Goal: Task Accomplishment & Management: Manage account settings

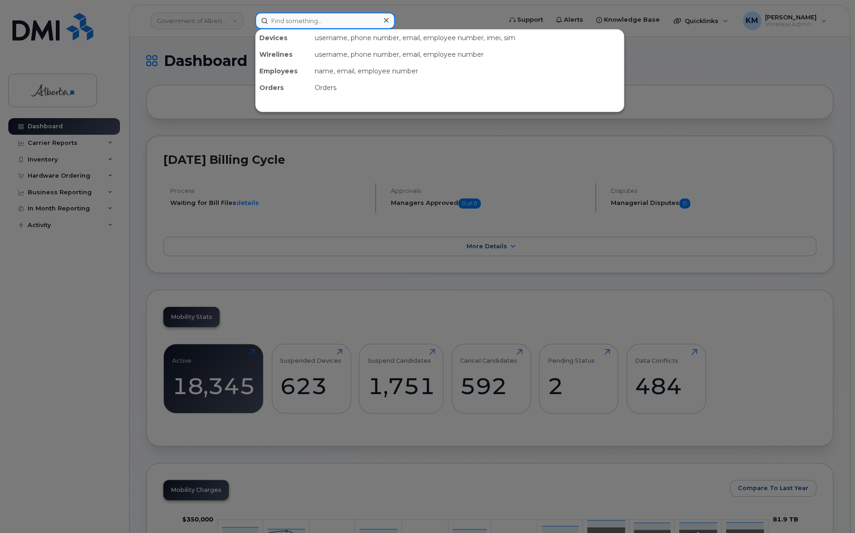
click at [291, 21] on input at bounding box center [325, 20] width 140 height 17
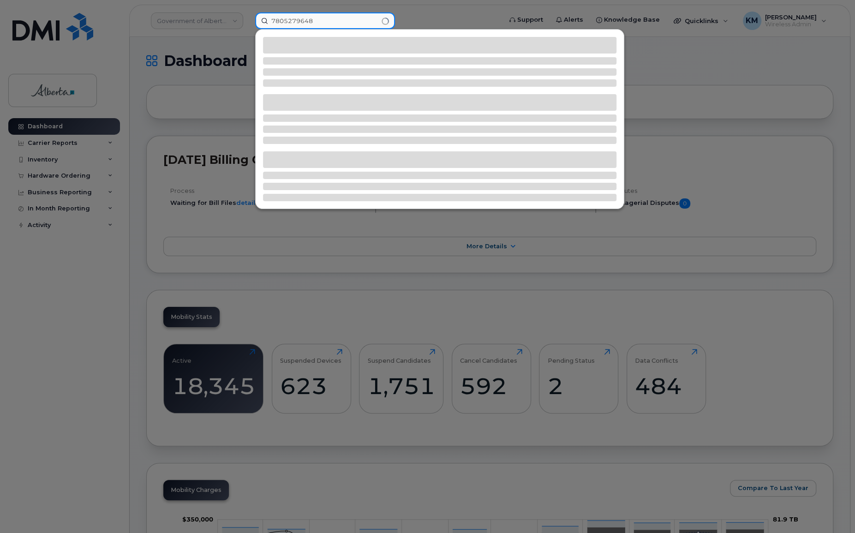
type input "7805279648"
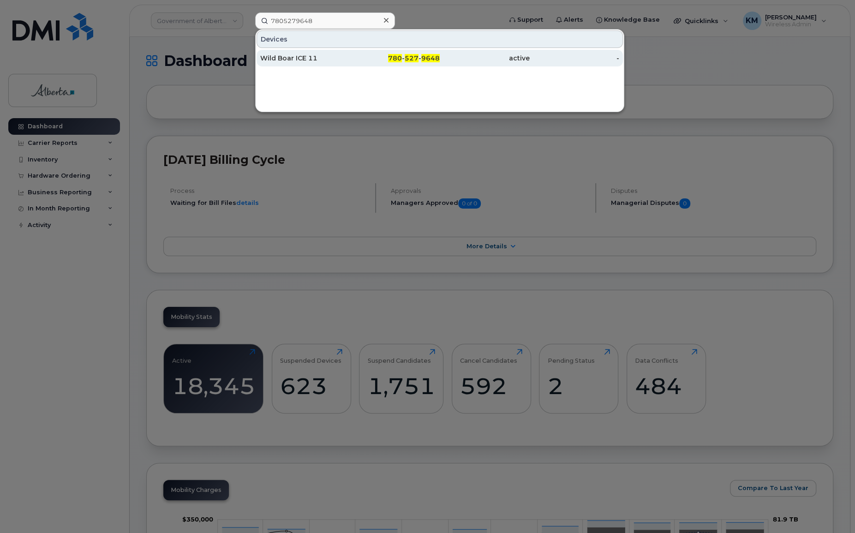
click at [298, 61] on div "Wild Boar ICE 11" at bounding box center [305, 58] width 90 height 9
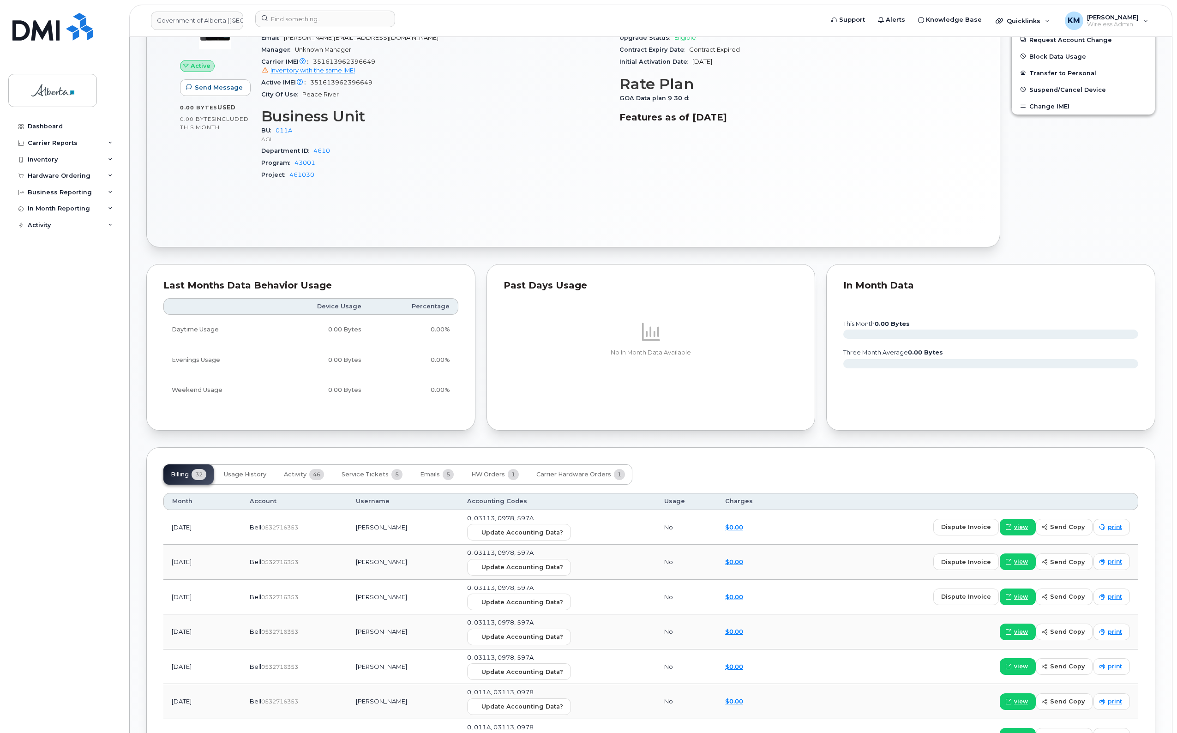
scroll to position [519, 0]
click at [295, 478] on span "Activity" at bounding box center [295, 475] width 23 height 7
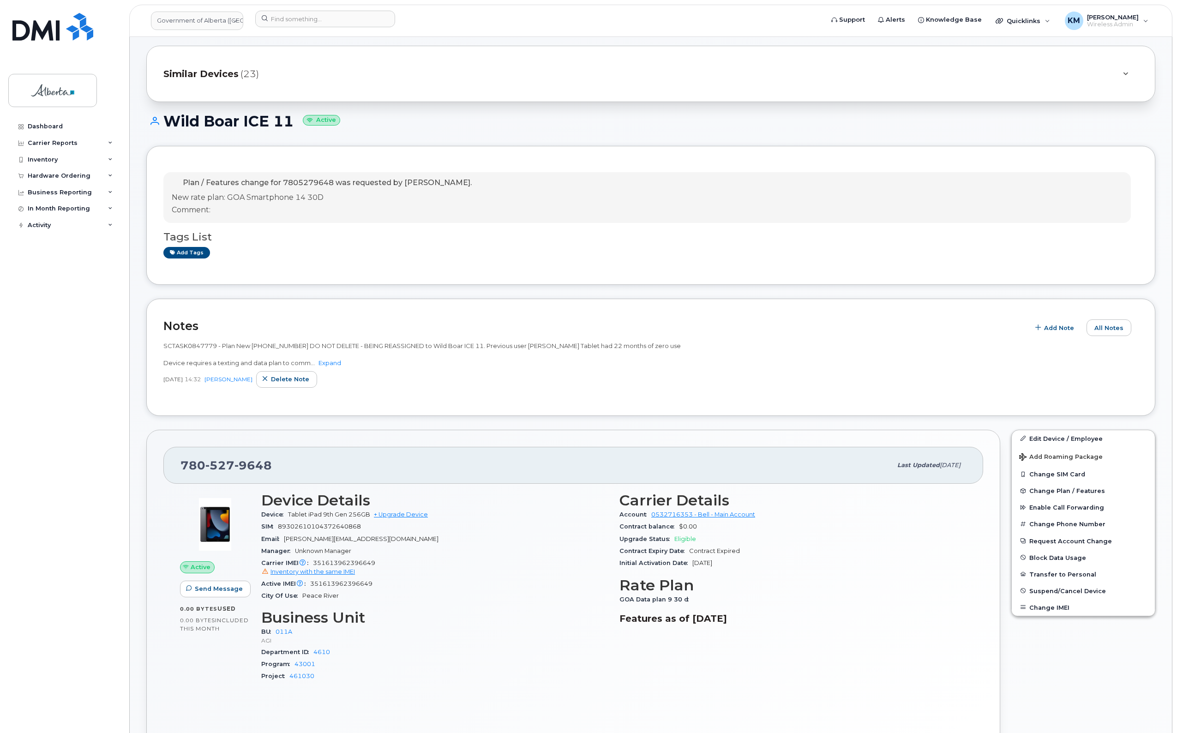
scroll to position [0, 0]
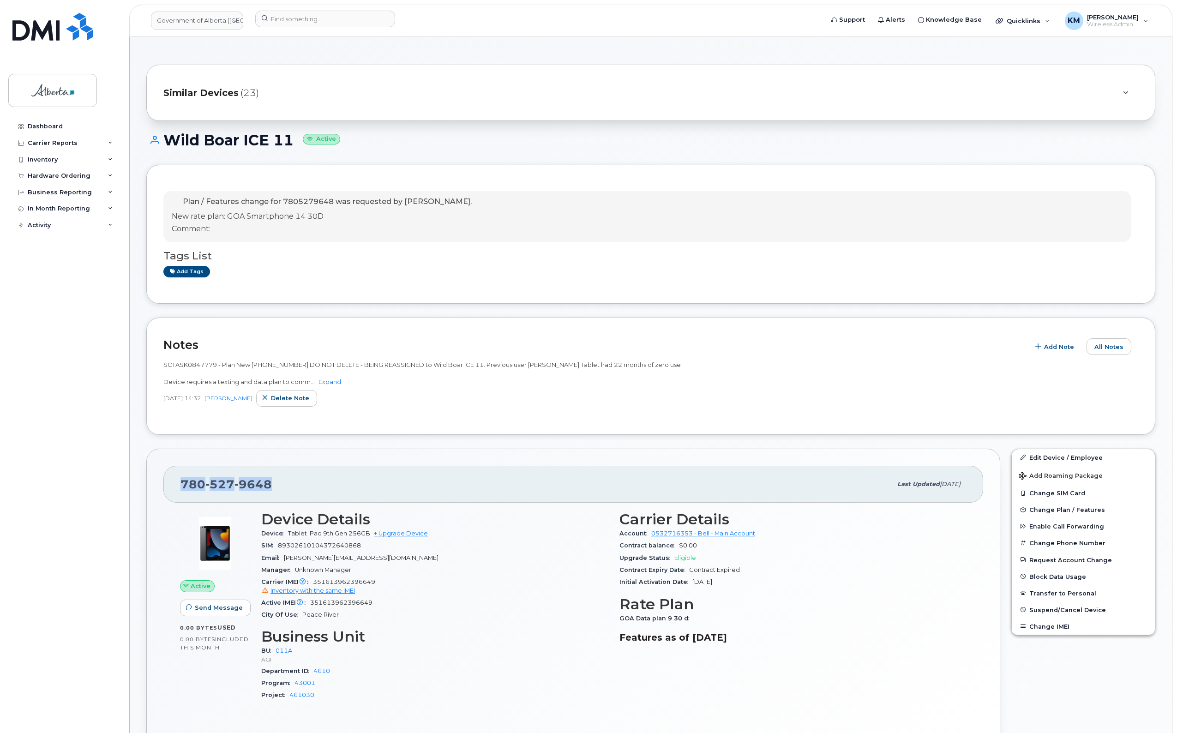
drag, startPoint x: 275, startPoint y: 485, endPoint x: 175, endPoint y: 488, distance: 99.7
click at [175, 488] on div "780 527 9648 Last updated Sep 16, 2025" at bounding box center [573, 484] width 820 height 37
copy span "780 527 9648"
click at [1076, 606] on span "Suspend/Cancel Device" at bounding box center [1067, 609] width 77 height 7
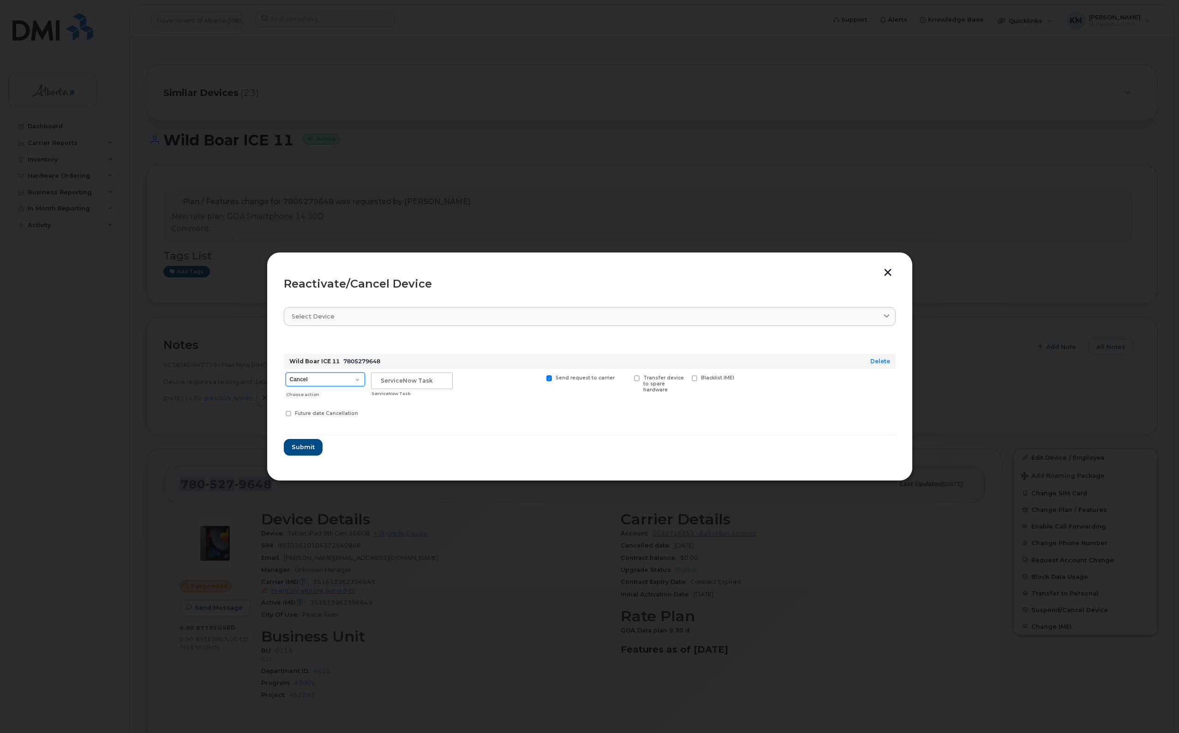
click at [355, 379] on select "Cancel Suspend - Extend Suspension Reactivate" at bounding box center [325, 379] width 79 height 14
select select "[object Object]"
click at [286, 372] on select "Cancel Suspend - Extend Suspension Reactivate" at bounding box center [325, 379] width 79 height 14
click at [409, 378] on input "text" at bounding box center [412, 380] width 82 height 17
type input "SCTASK0847779"
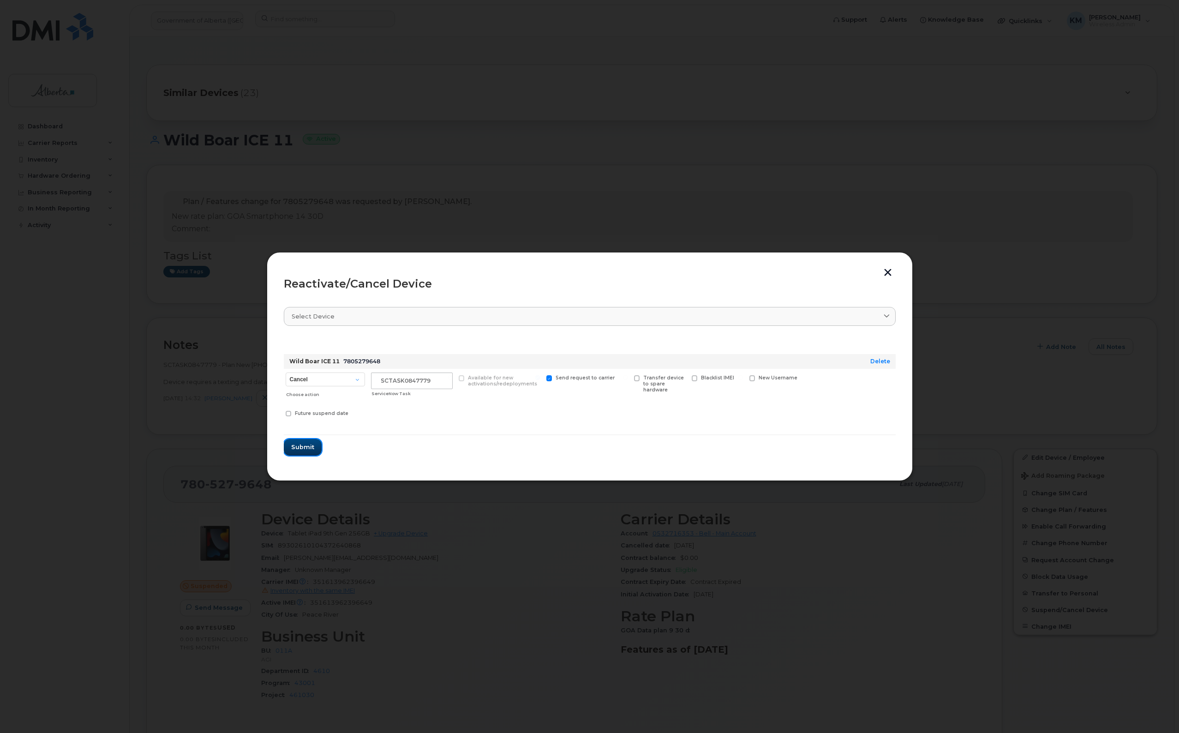
click at [300, 445] on span "Submit" at bounding box center [302, 447] width 23 height 9
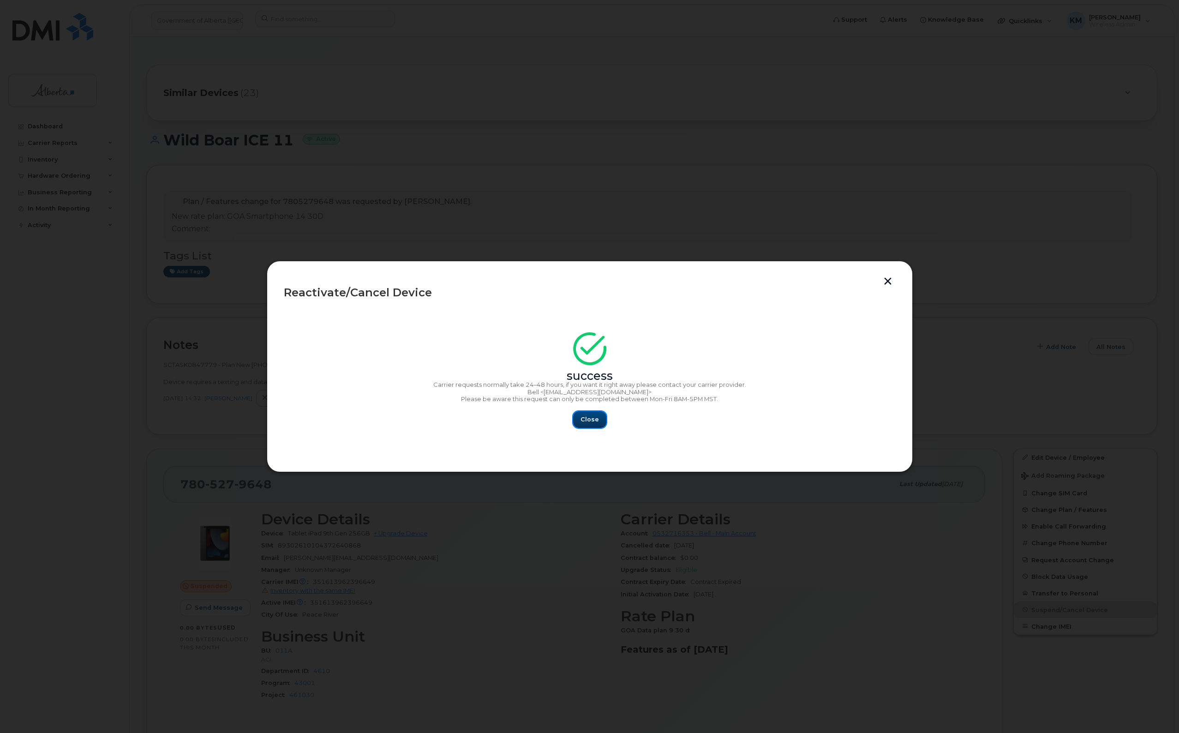
click at [585, 421] on span "Close" at bounding box center [590, 419] width 18 height 9
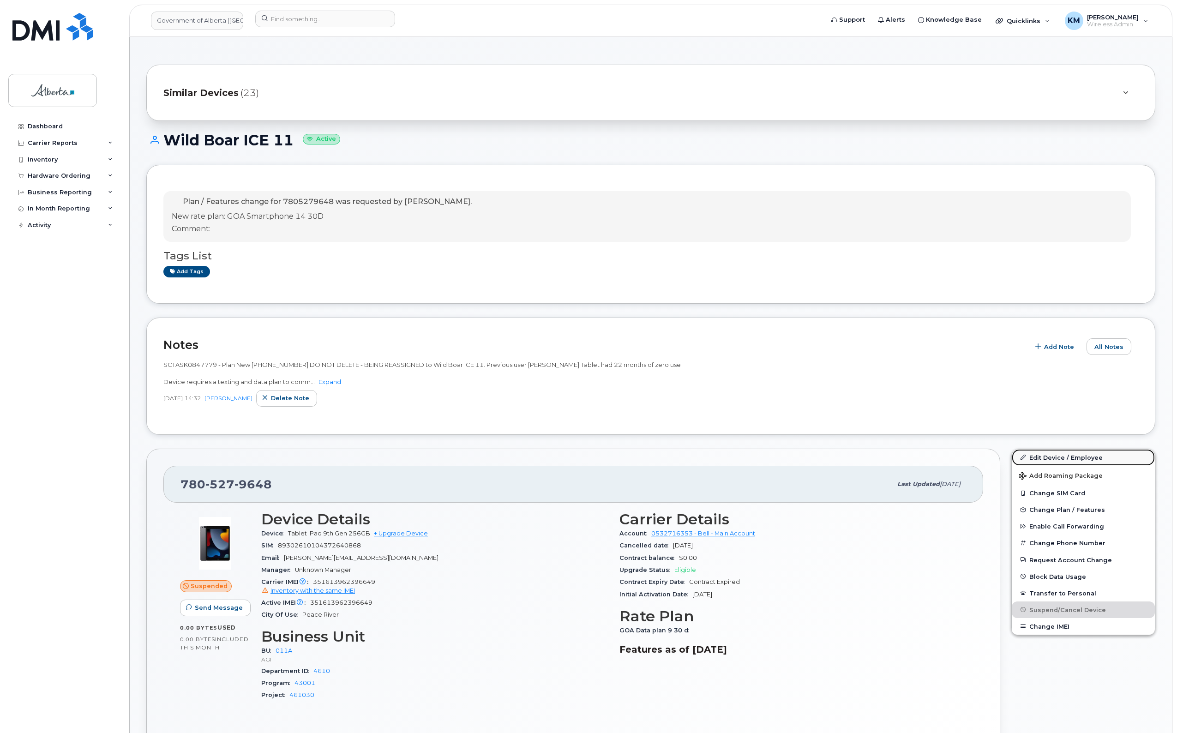
click at [1062, 456] on link "Edit Device / Employee" at bounding box center [1083, 457] width 143 height 17
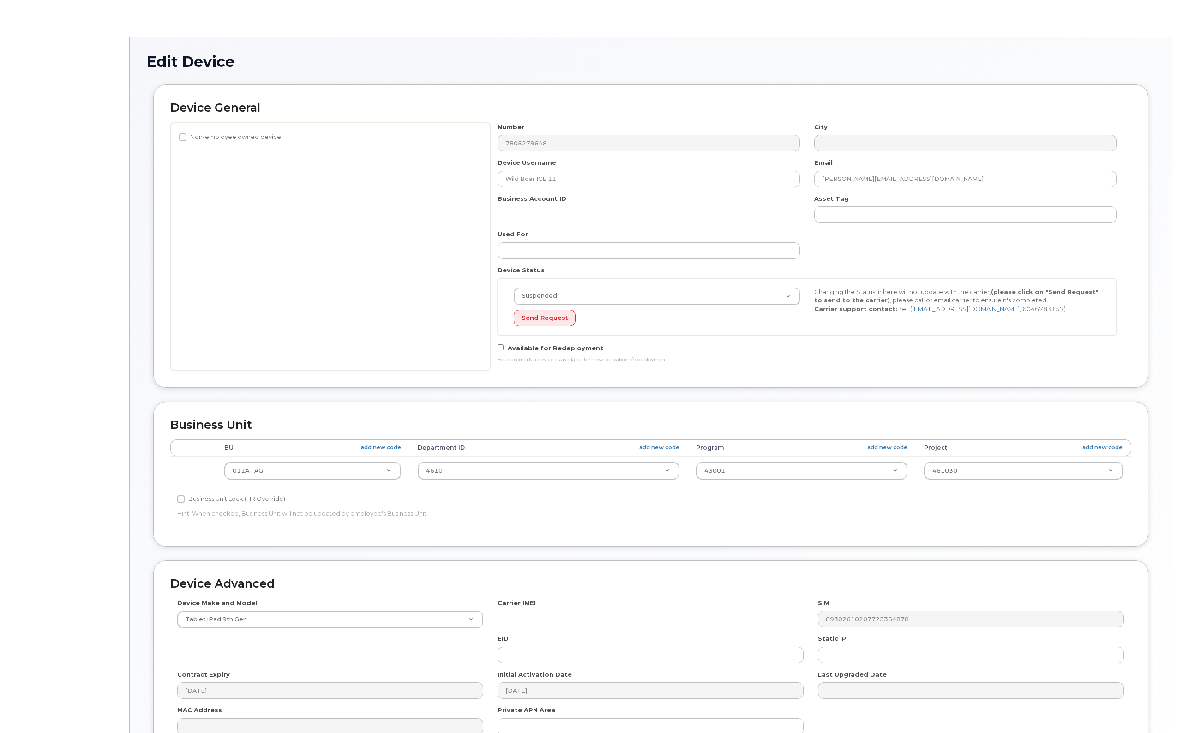
select select "4120336"
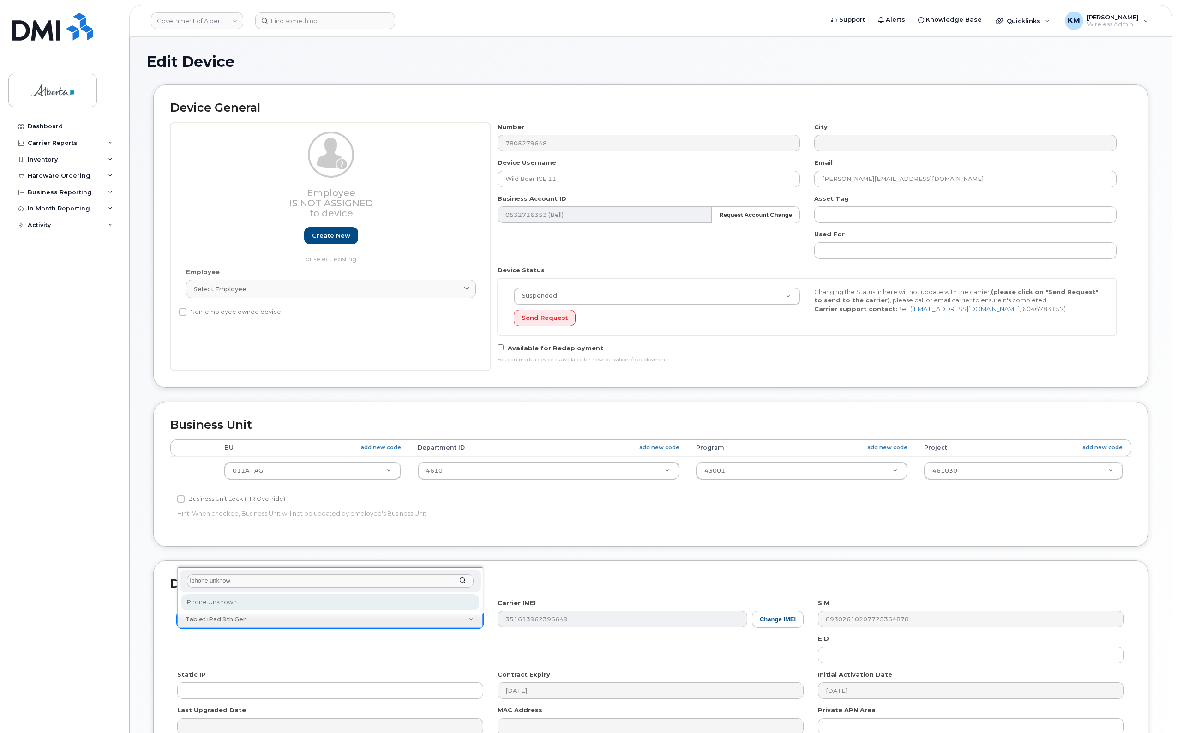
type input "iphone unknow"
select select "185"
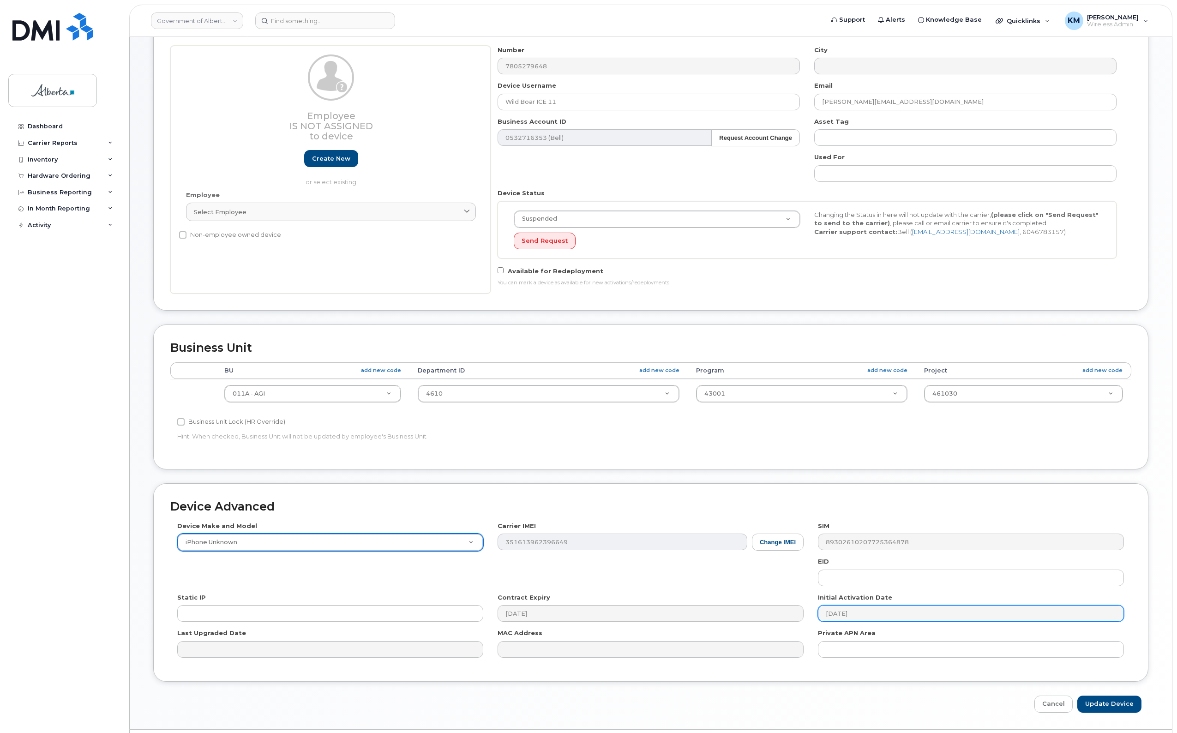
scroll to position [105, 0]
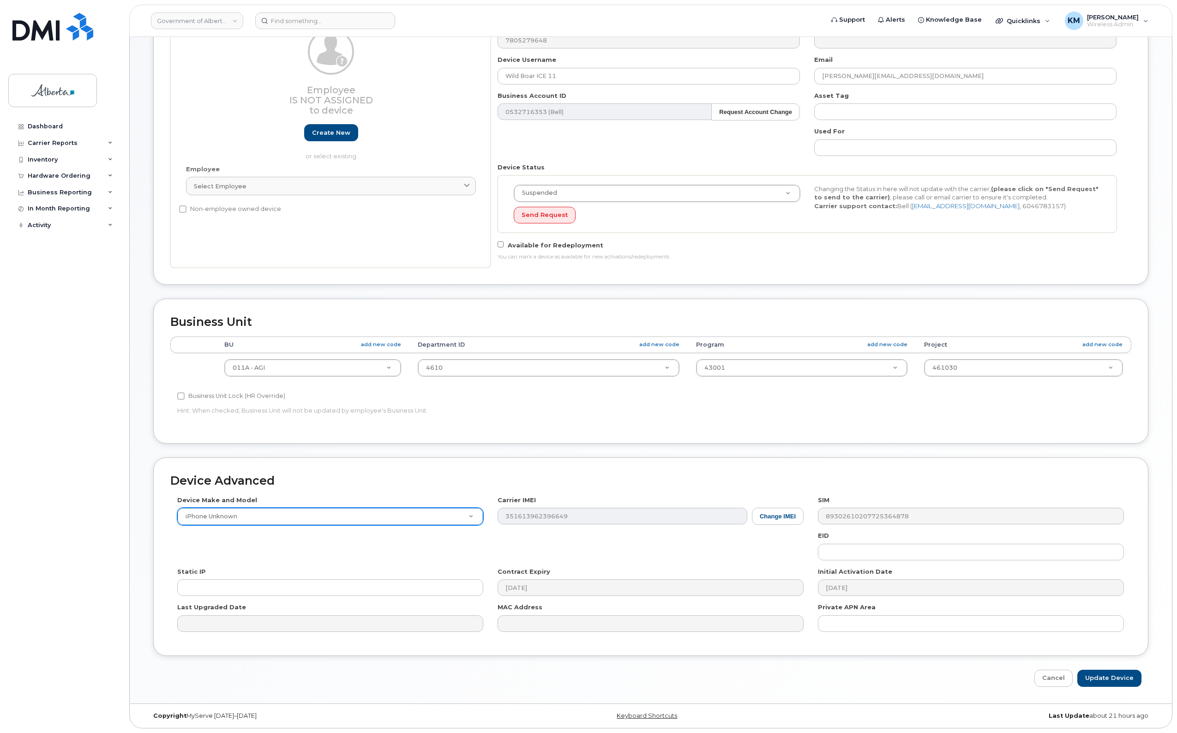
click at [1087, 668] on div "Device Advanced Device Make and Model iPhone Unknown Android TCL 502 Watch Appl…" at bounding box center [650, 571] width 1009 height 229
click at [1122, 679] on input "Update Device" at bounding box center [1109, 678] width 64 height 17
type input "Saving..."
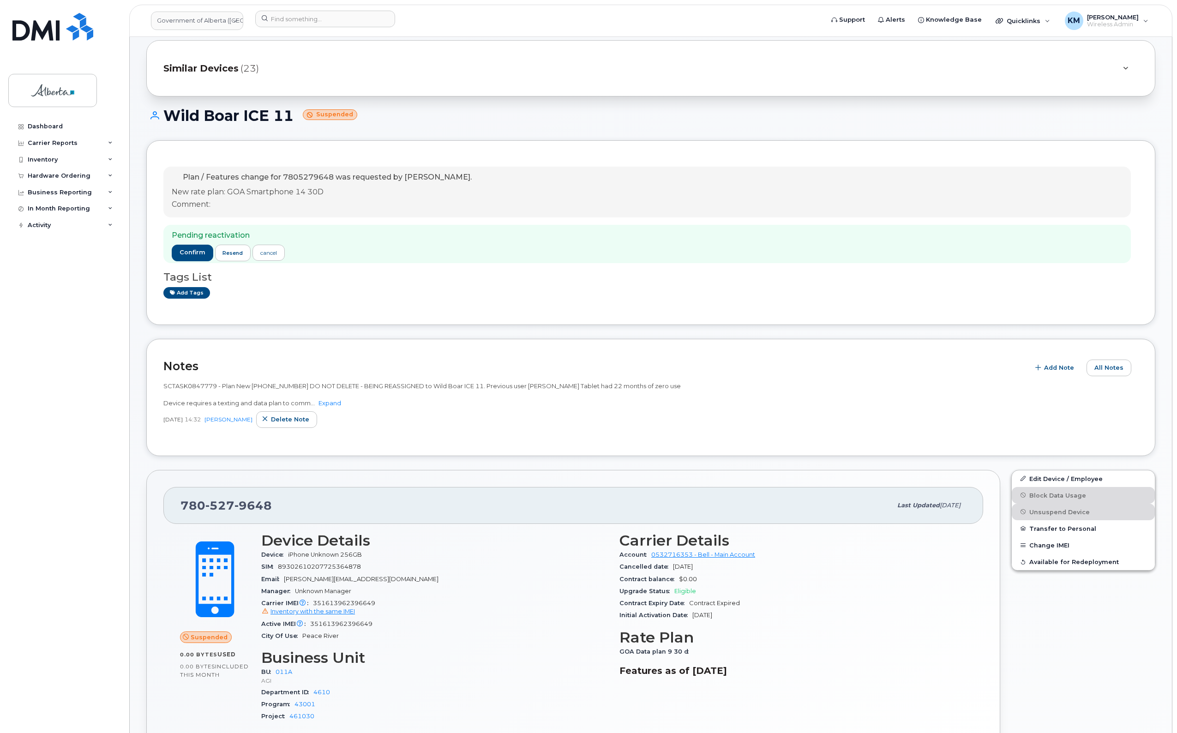
scroll to position [115, 0]
